Goal: Register for event/course

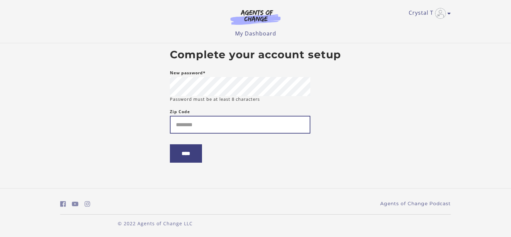
click at [175, 127] on input "Zip Code" at bounding box center [240, 125] width 140 height 18
click at [207, 127] on input "**********" at bounding box center [240, 125] width 140 height 18
type input "*****"
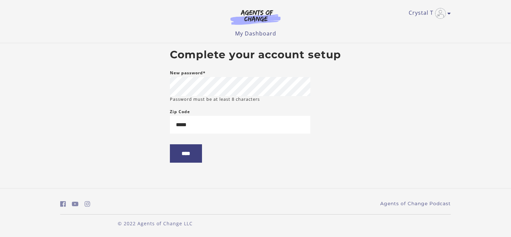
click at [139, 158] on body "Skip to main content Crystal T My Account Support Sign Out Toggle menu Menu My …" at bounding box center [255, 118] width 511 height 237
click at [185, 154] on input "****" at bounding box center [186, 153] width 32 height 18
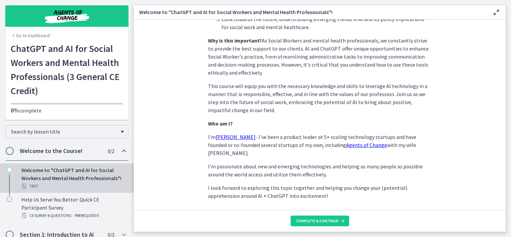
scroll to position [320, 0]
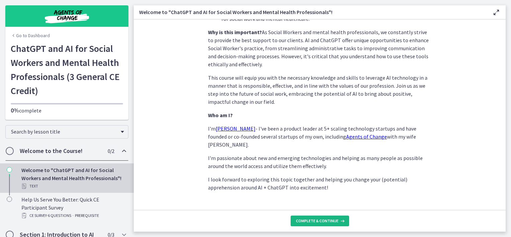
click at [328, 221] on span "Complete & continue" at bounding box center [317, 220] width 42 height 5
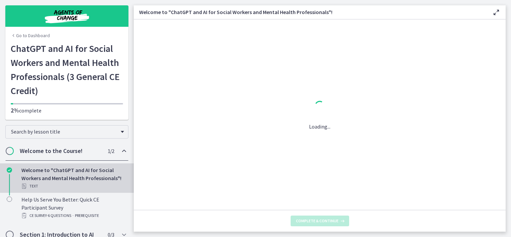
scroll to position [0, 0]
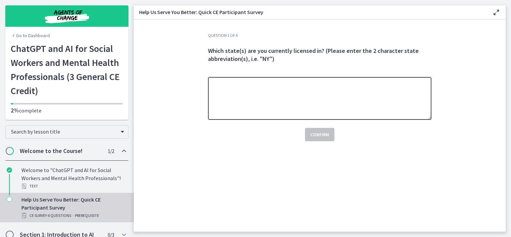
click at [239, 111] on textarea at bounding box center [319, 98] width 223 height 43
type textarea "******"
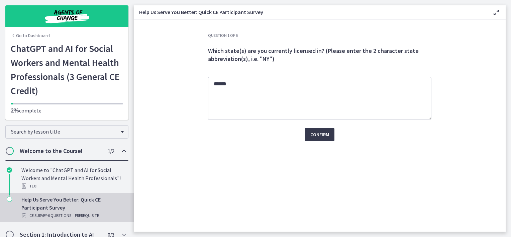
click at [356, 155] on div "Question 1 of 6 Which state(s) are you currently licensed in? (Please enter the…" at bounding box center [320, 132] width 234 height 199
click at [312, 130] on span "Confirm" at bounding box center [319, 134] width 19 height 8
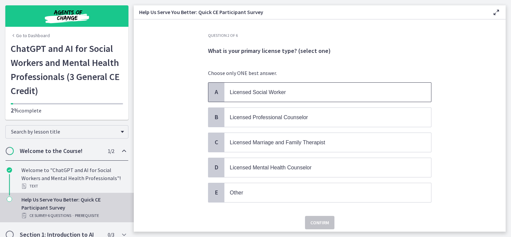
click at [317, 91] on p "Licensed Social Worker" at bounding box center [321, 92] width 183 height 8
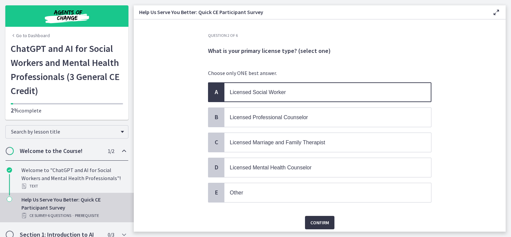
click at [315, 225] on button "Confirm" at bounding box center [319, 222] width 29 height 13
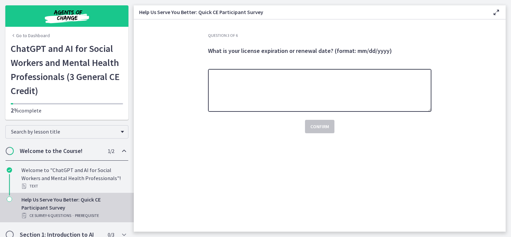
click at [308, 97] on textarea at bounding box center [319, 90] width 223 height 43
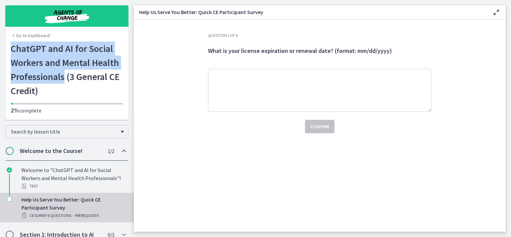
drag, startPoint x: 7, startPoint y: 47, endPoint x: 62, endPoint y: 74, distance: 61.6
click at [62, 74] on div "Go to Dashboard ChatGPT and AI for Social Workers and Mental Health Professiona…" at bounding box center [66, 80] width 123 height 78
copy h1 "ChatGPT and AI for Social Workers and Mental Health Professionals"
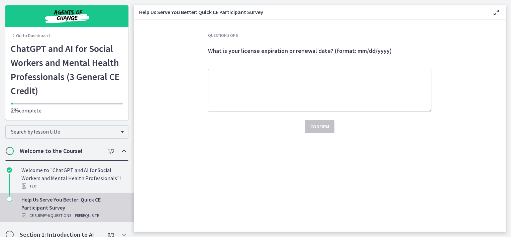
click at [188, 74] on section "Question 3 of 6 What is your license expiration or renewal date? (format: mm/dd…" at bounding box center [320, 125] width 372 height 212
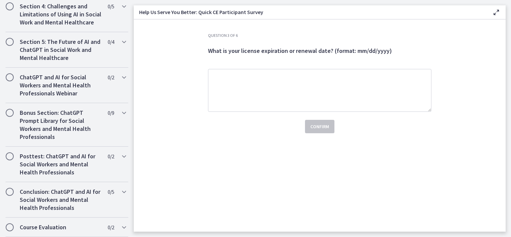
scroll to position [341, 0]
click at [120, 44] on icon "Chapters" at bounding box center [124, 42] width 8 height 8
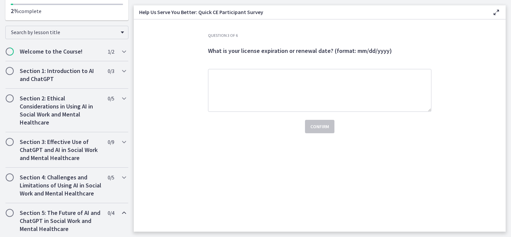
scroll to position [49, 0]
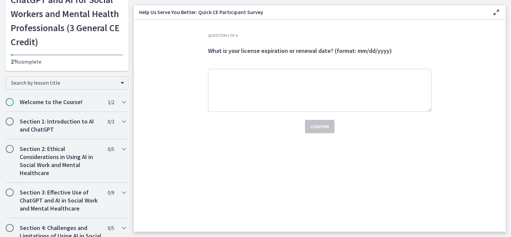
click at [253, 164] on div "Question 3 of 6 What is your license expiration or renewal date? (format: mm/dd…" at bounding box center [320, 132] width 234 height 199
